Goal: Transaction & Acquisition: Purchase product/service

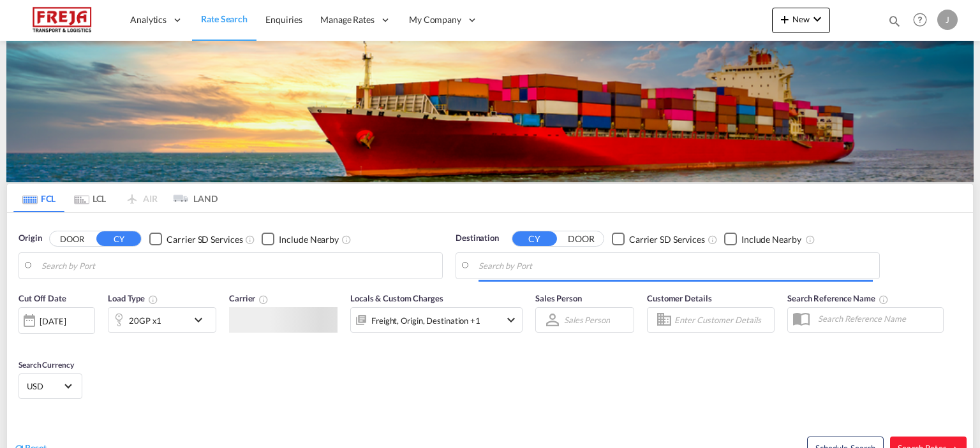
type input "Helsinki (Helsingfors), FIHEL"
type input "Jebel Ali, AEJEA"
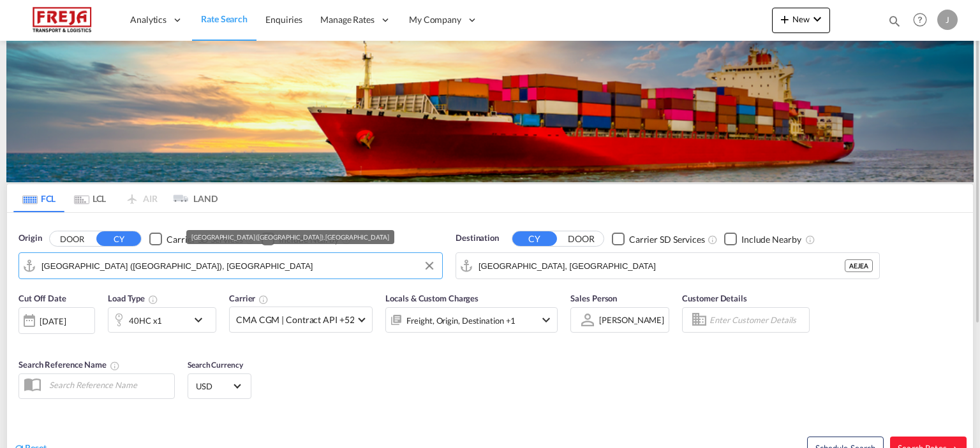
click at [332, 268] on input "Helsinki (Helsingfors), FIHEL" at bounding box center [238, 265] width 394 height 19
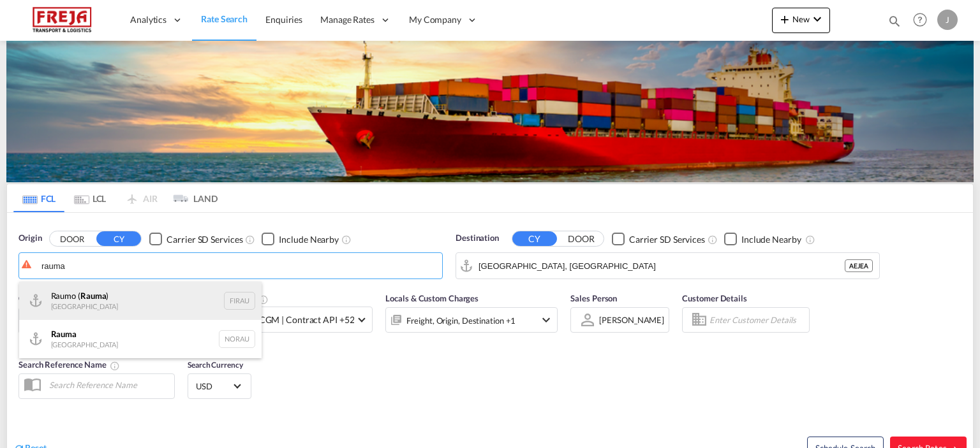
click at [131, 305] on div "Raumo ( Rauma ) Finland FIRAU" at bounding box center [140, 301] width 242 height 38
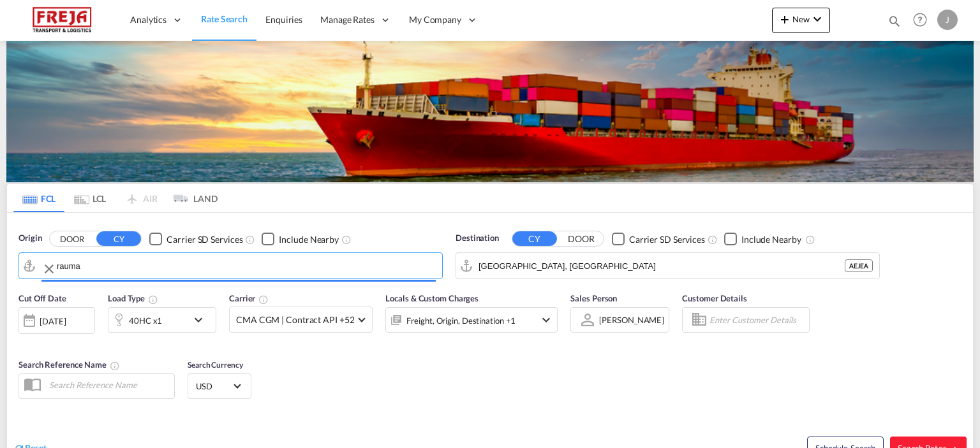
type input "Raumo (Rauma), [GEOGRAPHIC_DATA]"
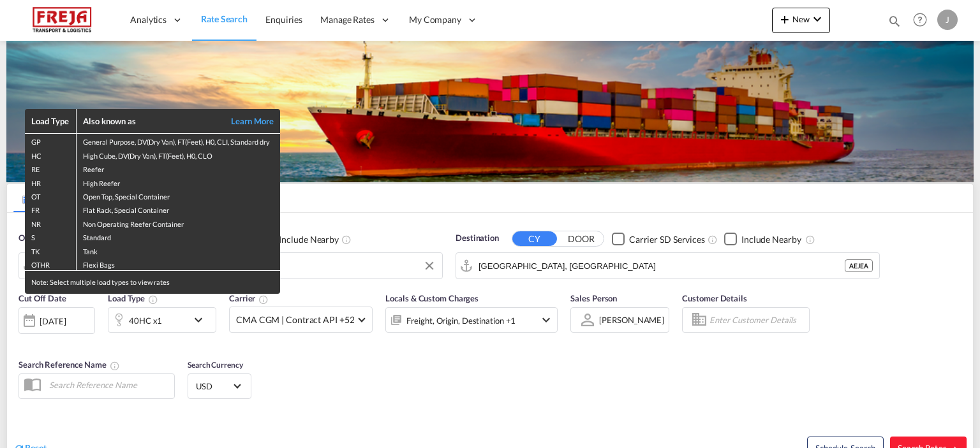
click at [536, 269] on div "Load Type Also known as Learn More GP General Purpose, DV(Dry Van), FT(Feet), H…" at bounding box center [490, 224] width 980 height 448
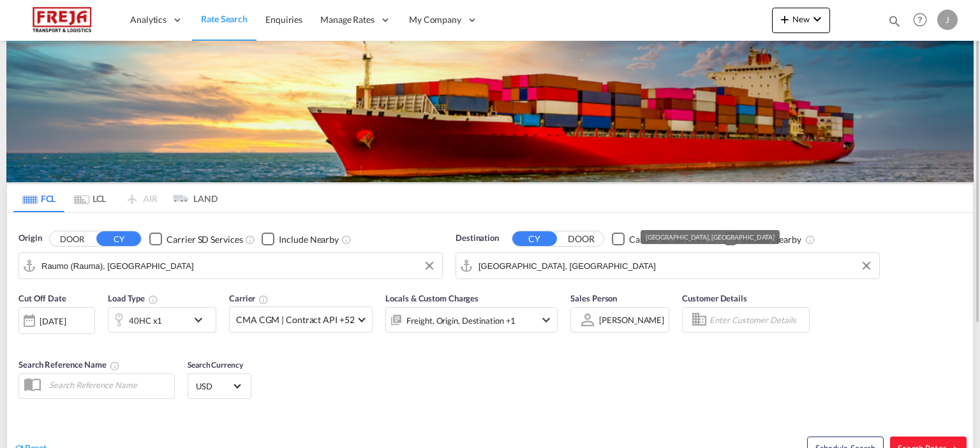
click at [546, 265] on input "Jebel Ali, AEJEA" at bounding box center [675, 265] width 394 height 19
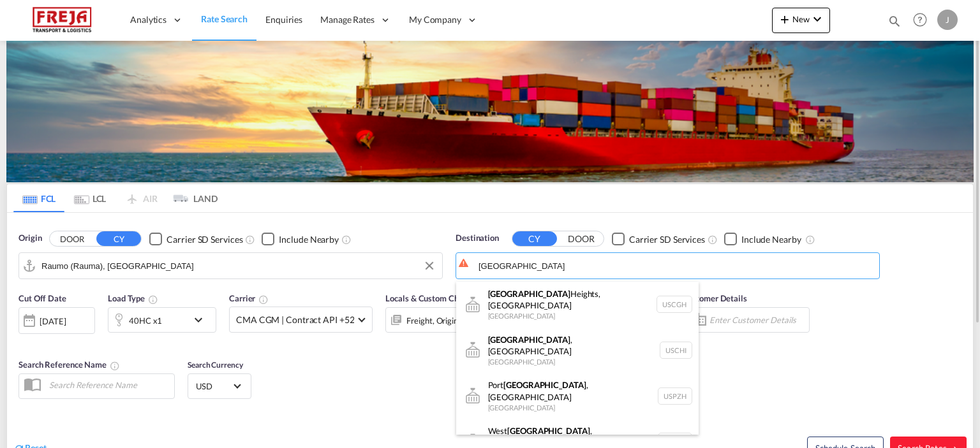
drag, startPoint x: 532, startPoint y: 337, endPoint x: 500, endPoint y: 337, distance: 32.5
click at [531, 337] on div "Chicago , IL United States USCHI" at bounding box center [577, 351] width 242 height 46
type input "[GEOGRAPHIC_DATA], [GEOGRAPHIC_DATA], USCHI"
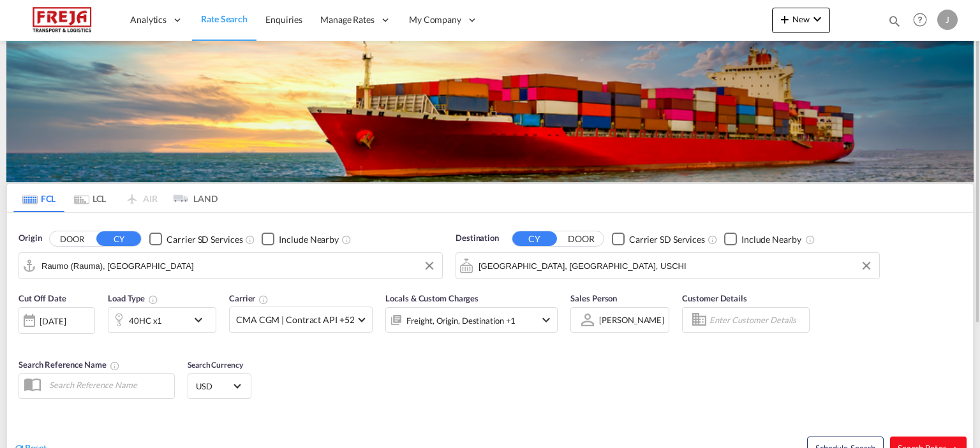
click at [923, 444] on span "Search Rates" at bounding box center [927, 448] width 61 height 10
type input "FIRAU to USCHI / [DATE]"
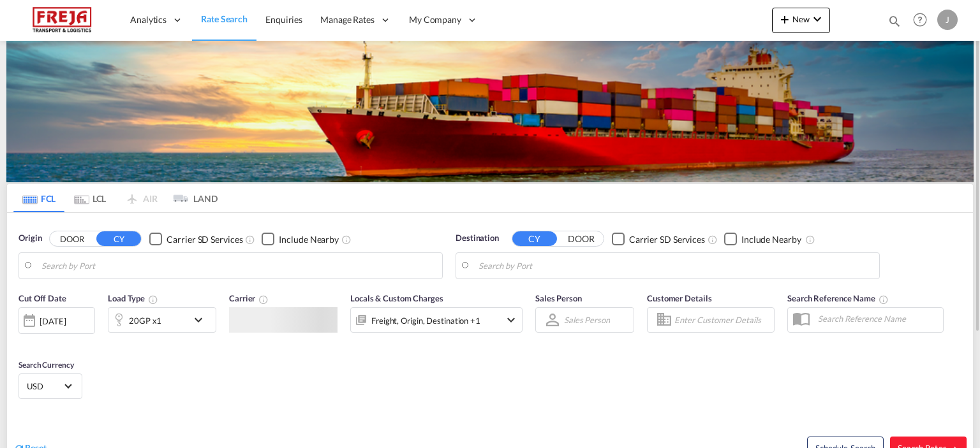
type input "Raumo (Rauma), [GEOGRAPHIC_DATA]"
type input "[GEOGRAPHIC_DATA], [GEOGRAPHIC_DATA], USCHI"
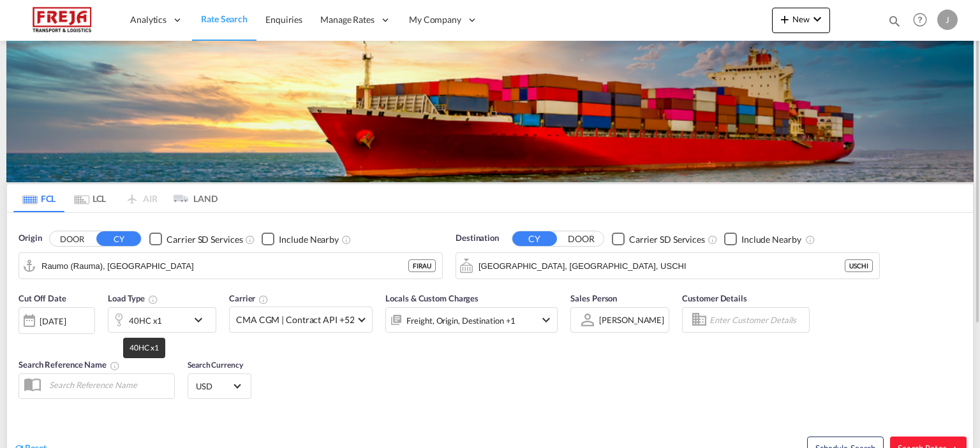
click at [158, 322] on div "40HC x1" at bounding box center [145, 321] width 33 height 18
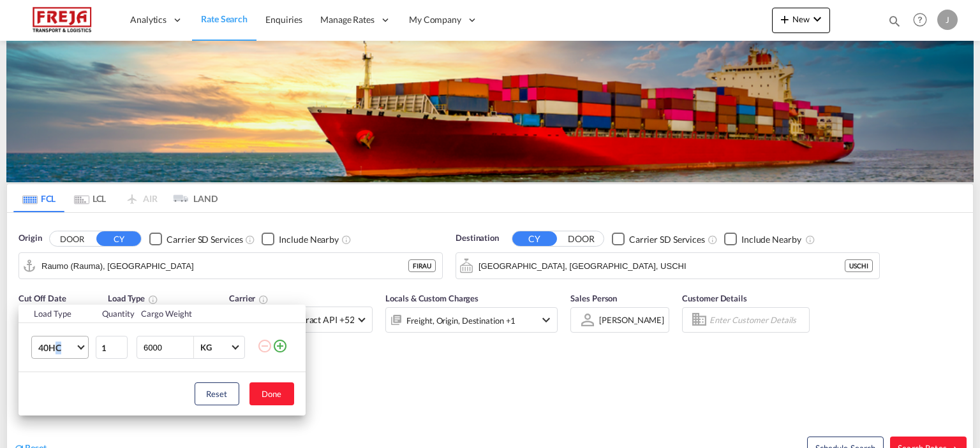
click at [59, 343] on span "40HC" at bounding box center [56, 348] width 37 height 13
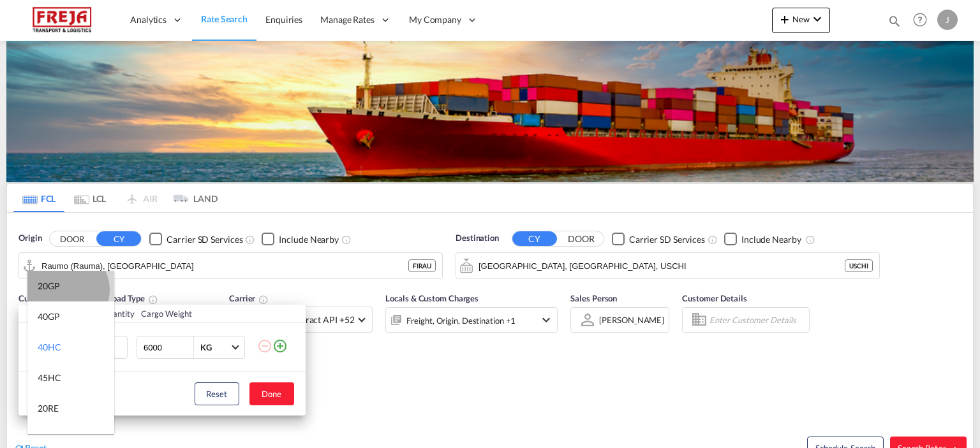
click at [66, 290] on md-option "20GP" at bounding box center [70, 286] width 87 height 31
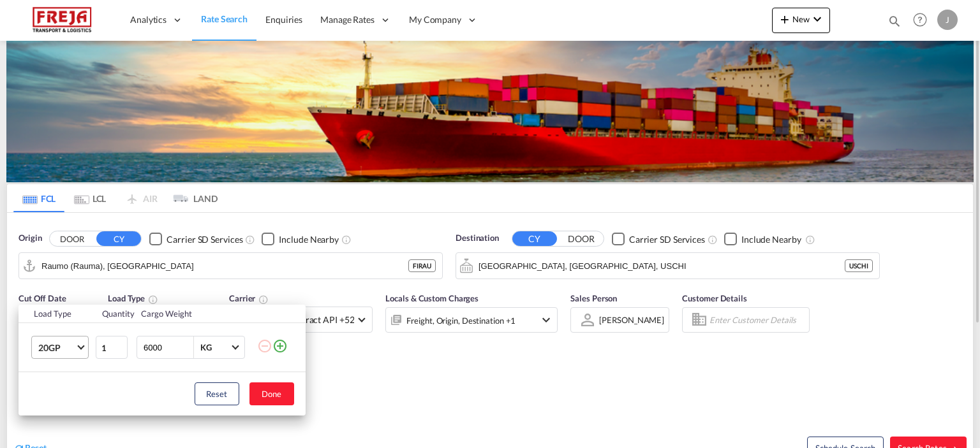
drag, startPoint x: 274, startPoint y: 393, endPoint x: 304, endPoint y: 395, distance: 29.4
click at [277, 394] on button "Done" at bounding box center [271, 394] width 45 height 23
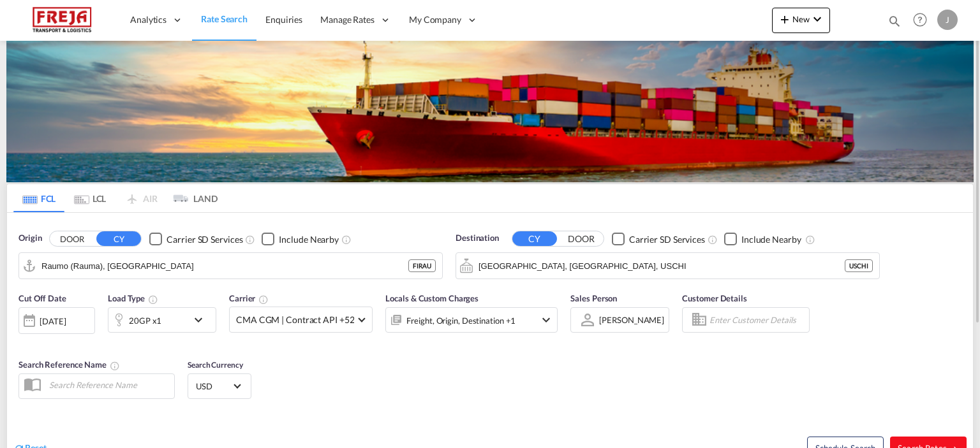
click at [913, 443] on span "Search Rates" at bounding box center [927, 448] width 61 height 10
type input "FIRAU to USCHI / [DATE]"
